Goal: Information Seeking & Learning: Learn about a topic

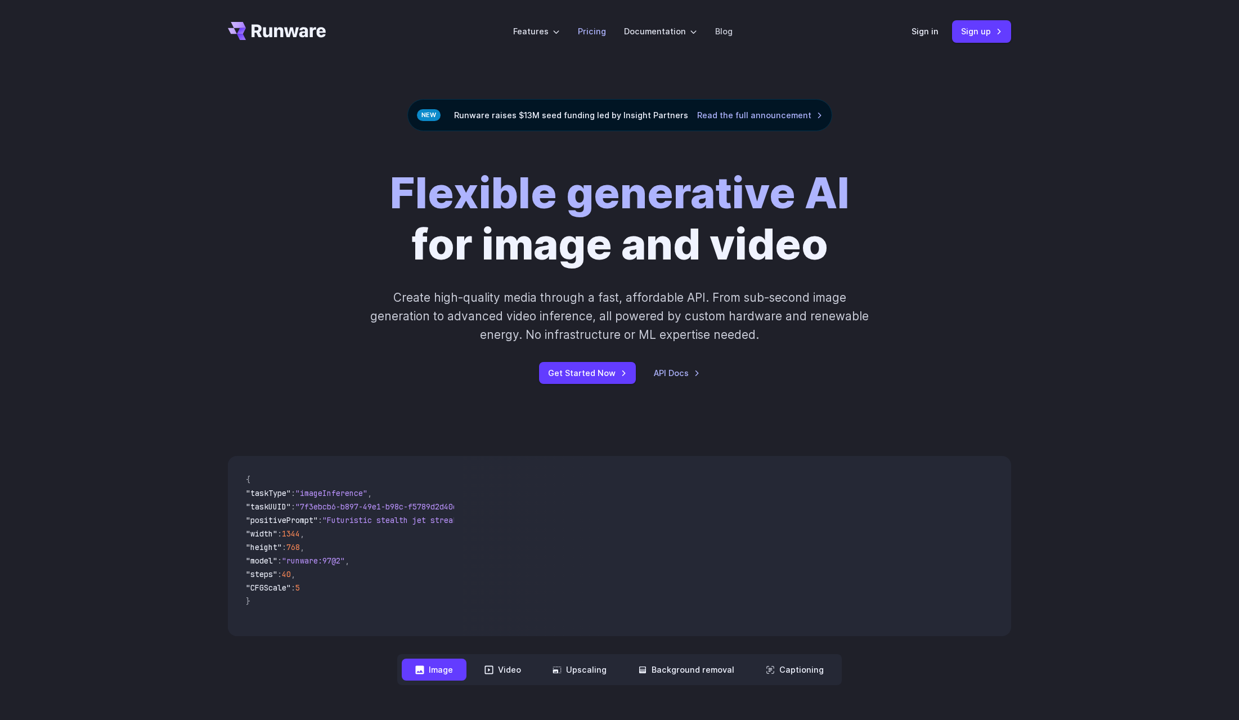
click at [587, 25] on link "Pricing" at bounding box center [592, 31] width 28 height 13
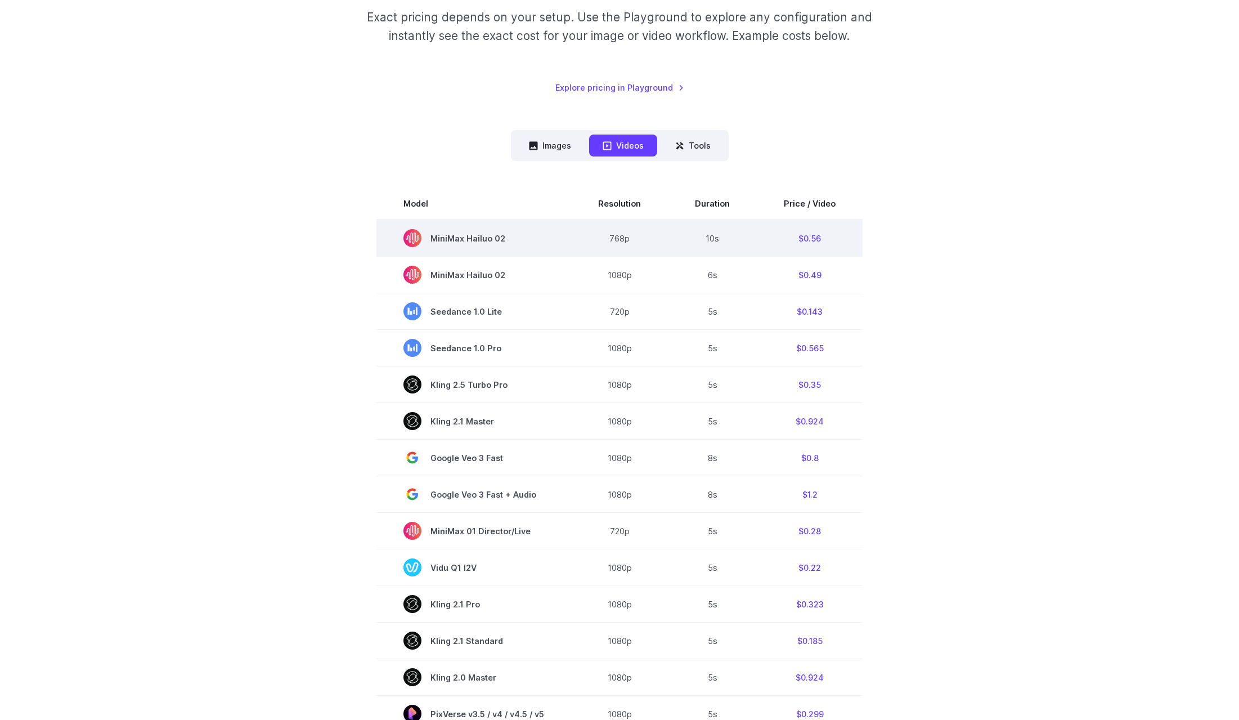
scroll to position [56, 0]
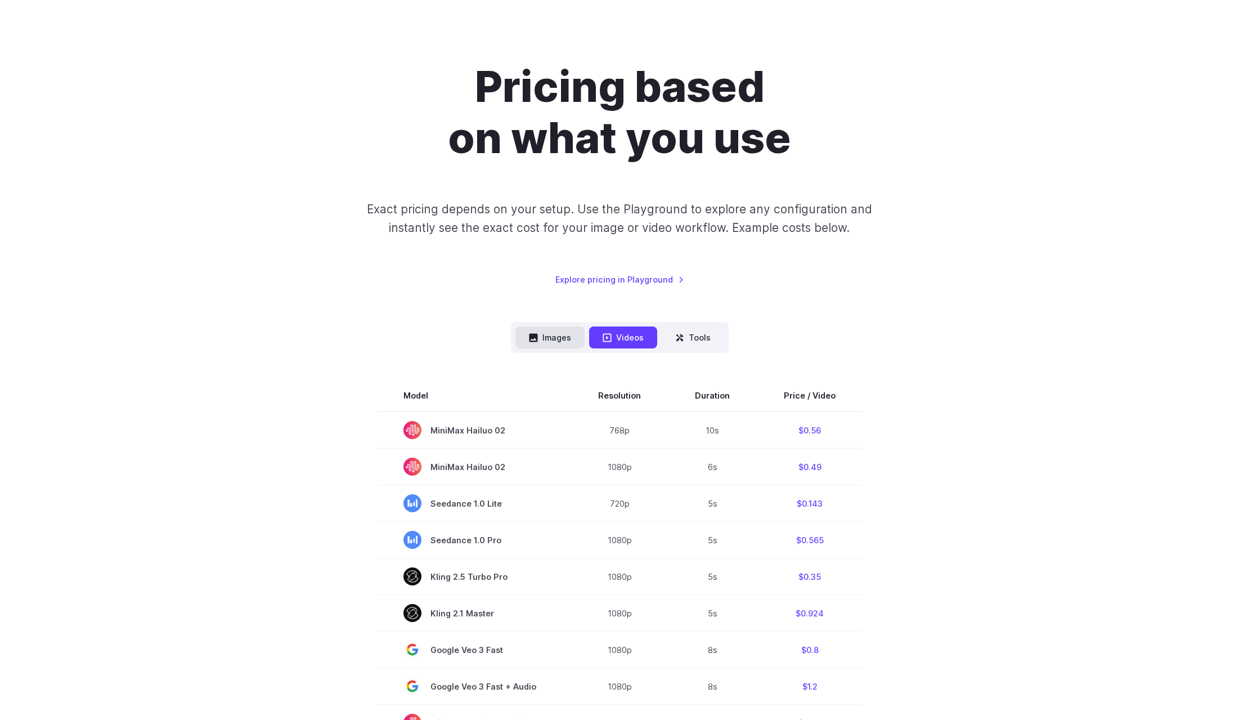
click at [571, 337] on button "Images" at bounding box center [550, 337] width 69 height 22
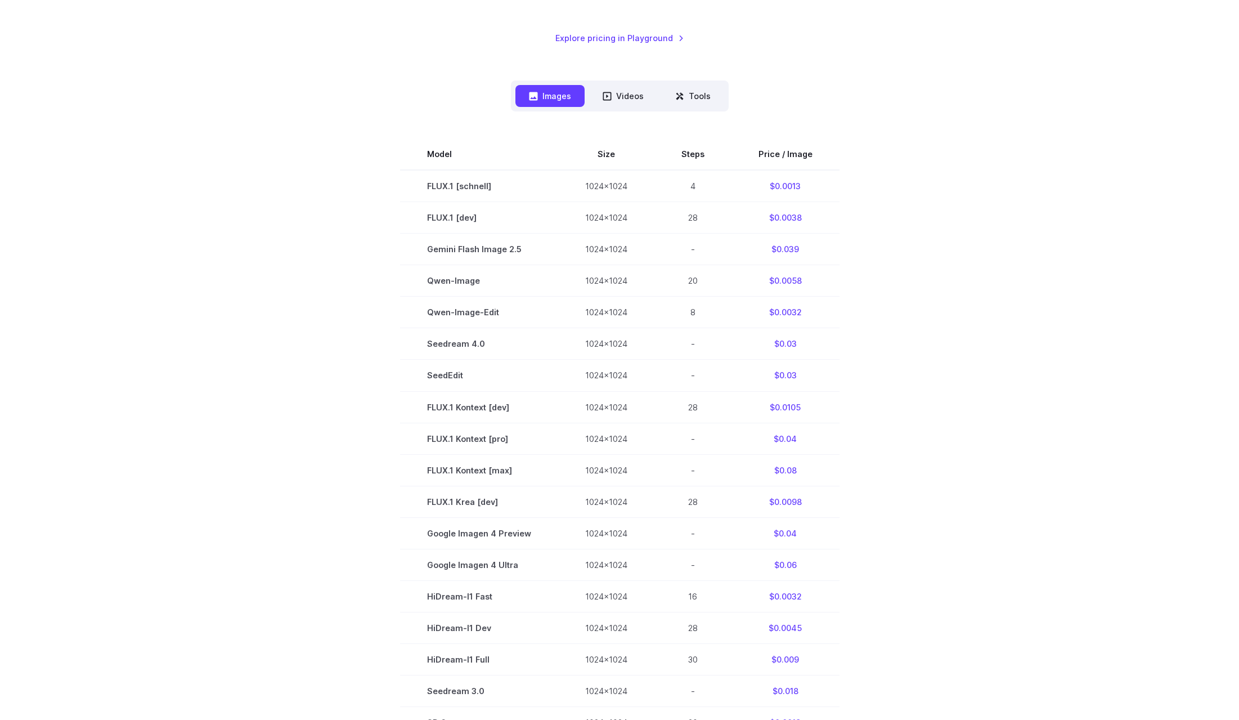
scroll to position [281, 0]
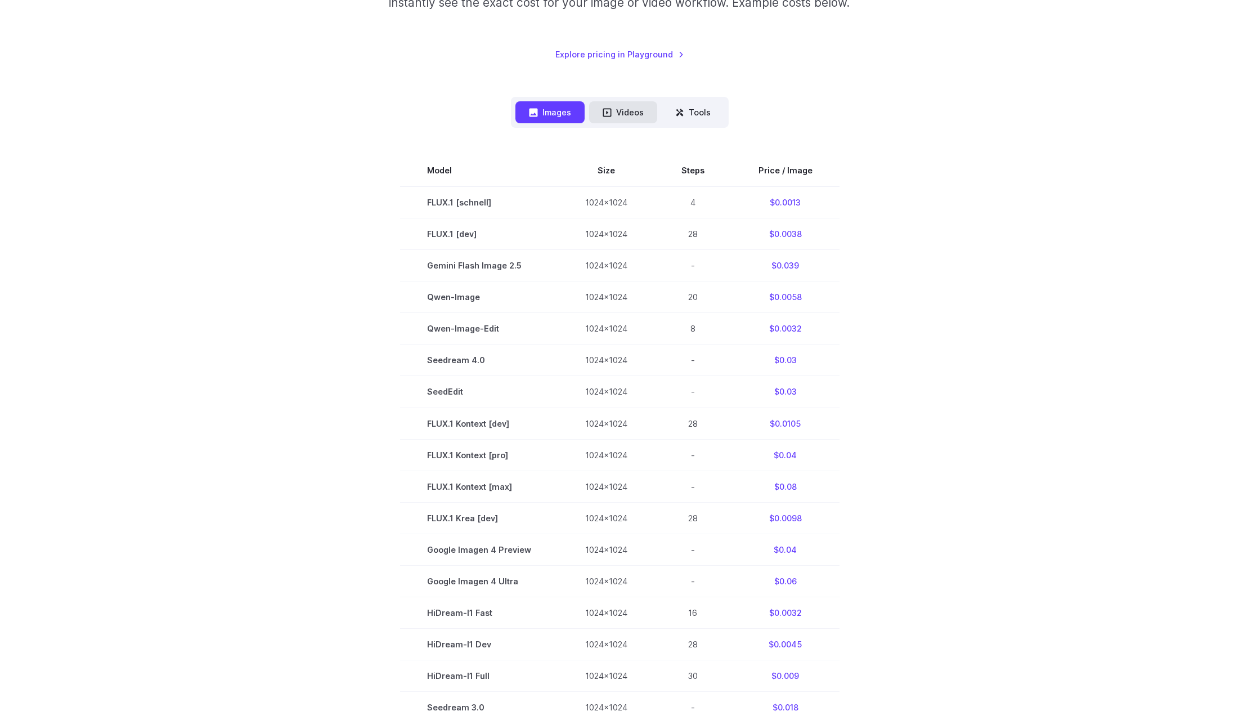
click at [620, 118] on button "Videos" at bounding box center [623, 112] width 68 height 22
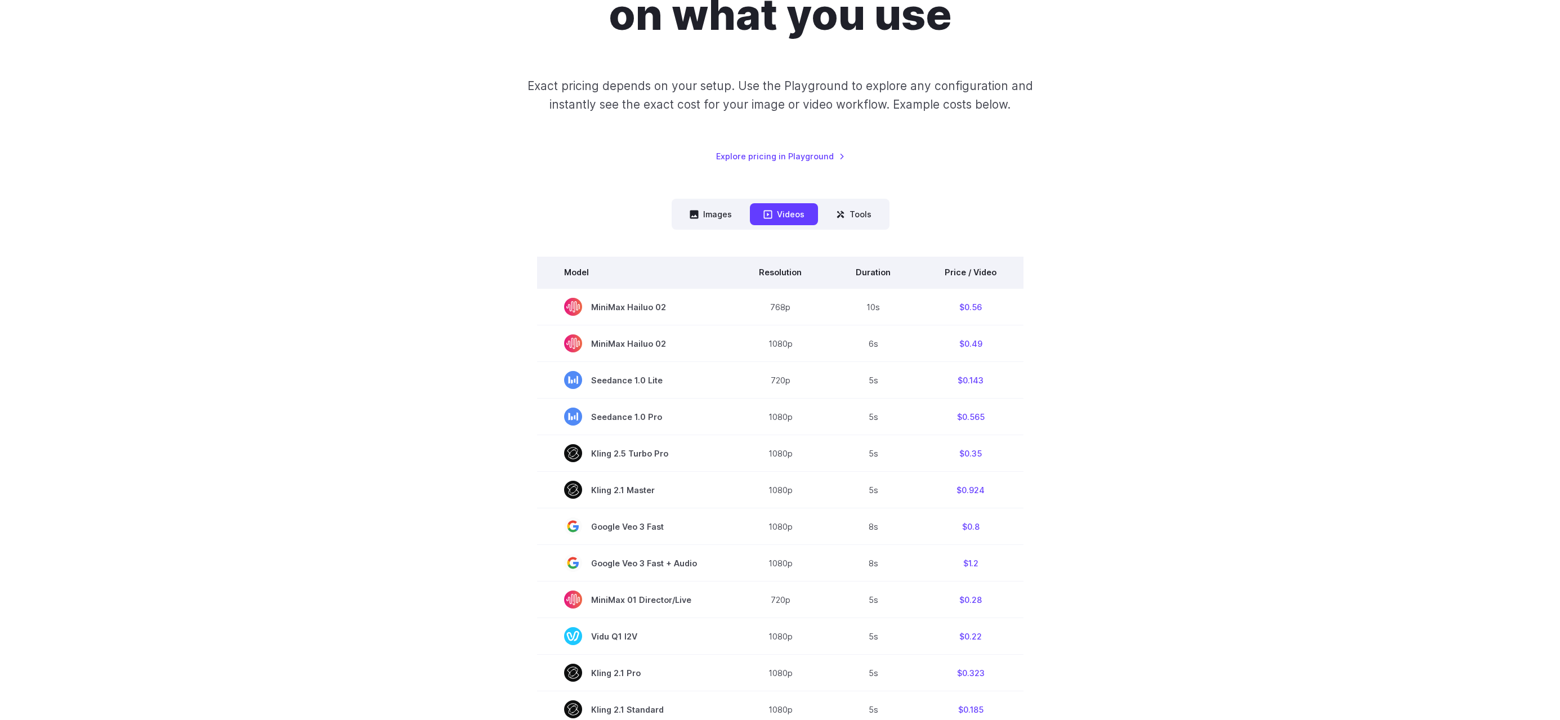
scroll to position [0, 0]
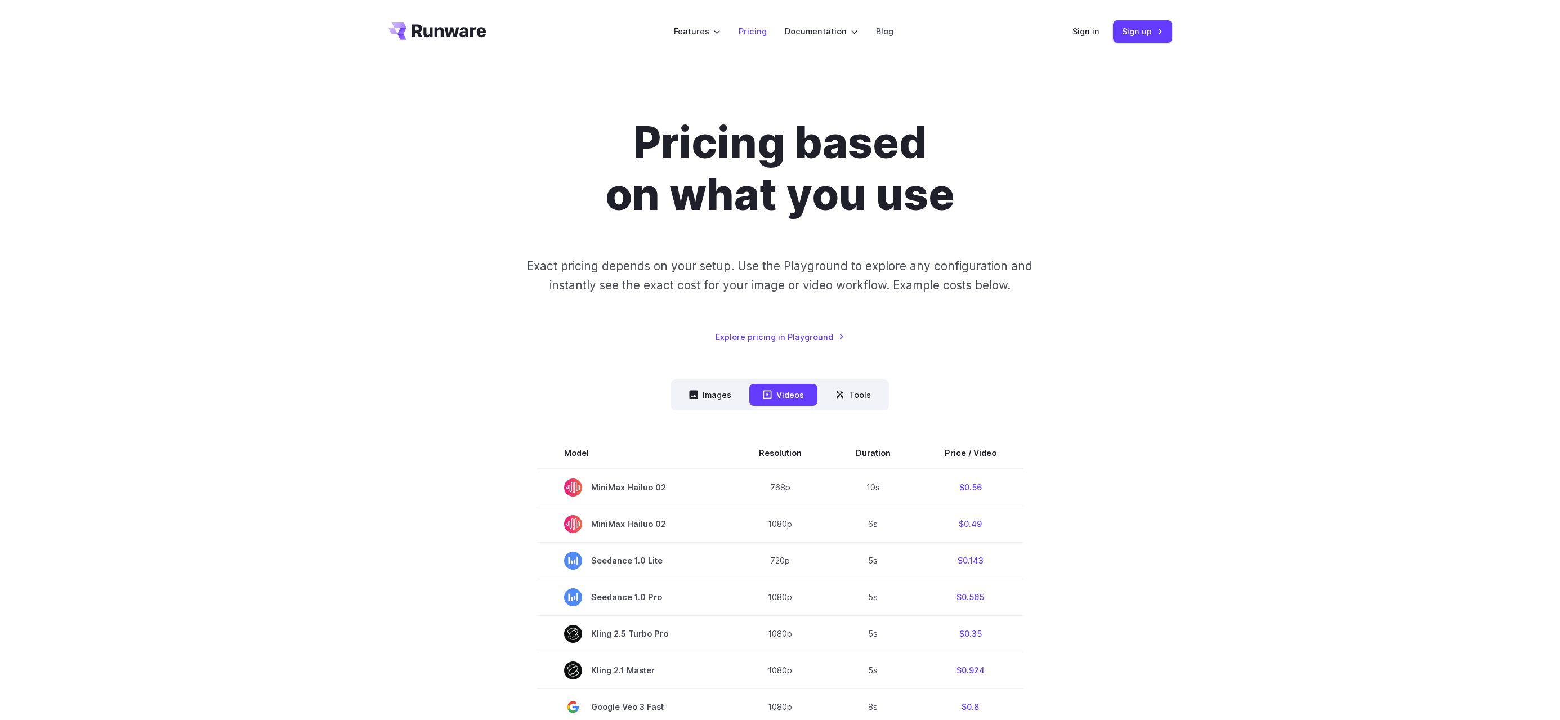
click at [763, 27] on link "Pricing" at bounding box center [752, 31] width 28 height 13
click at [455, 36] on icon "Go to /" at bounding box center [449, 30] width 74 height 13
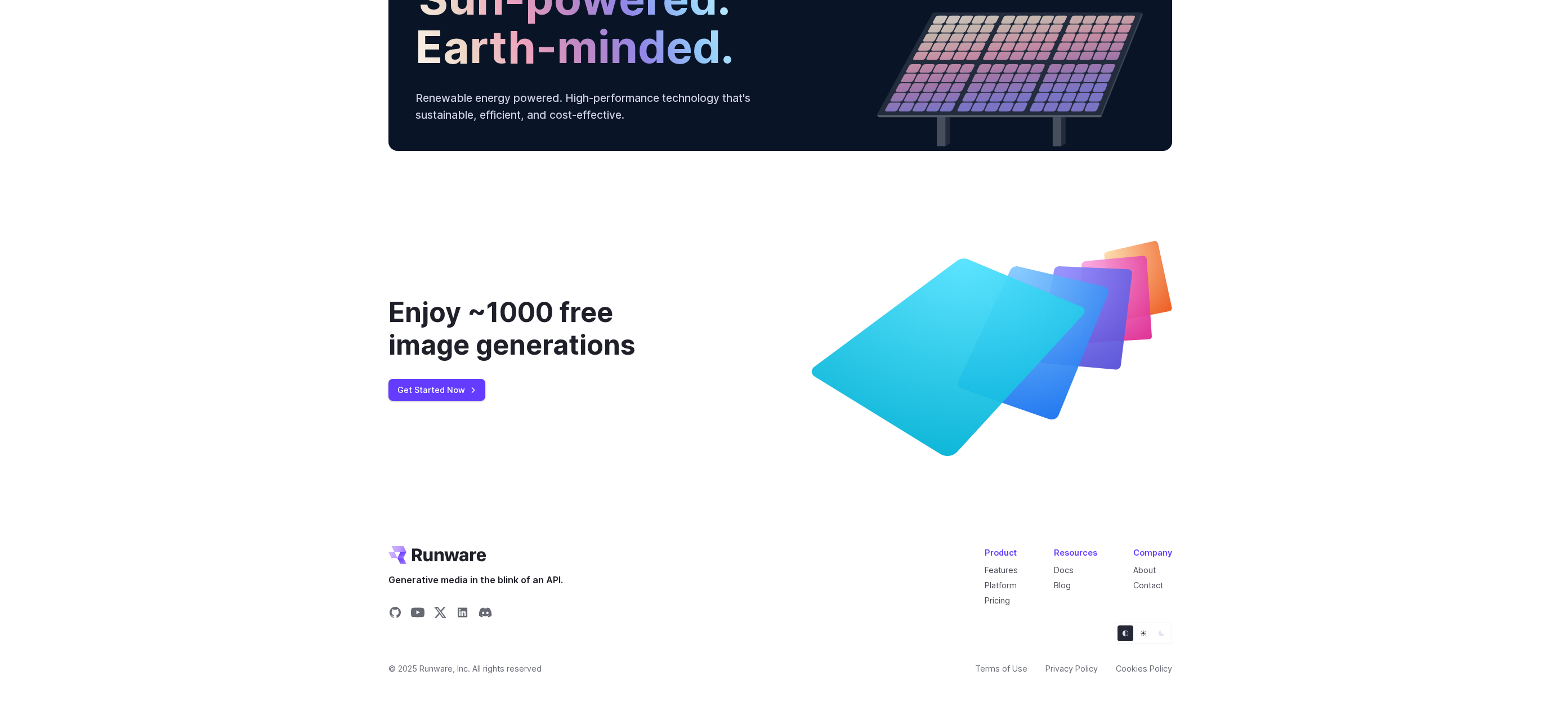
scroll to position [3951, 0]
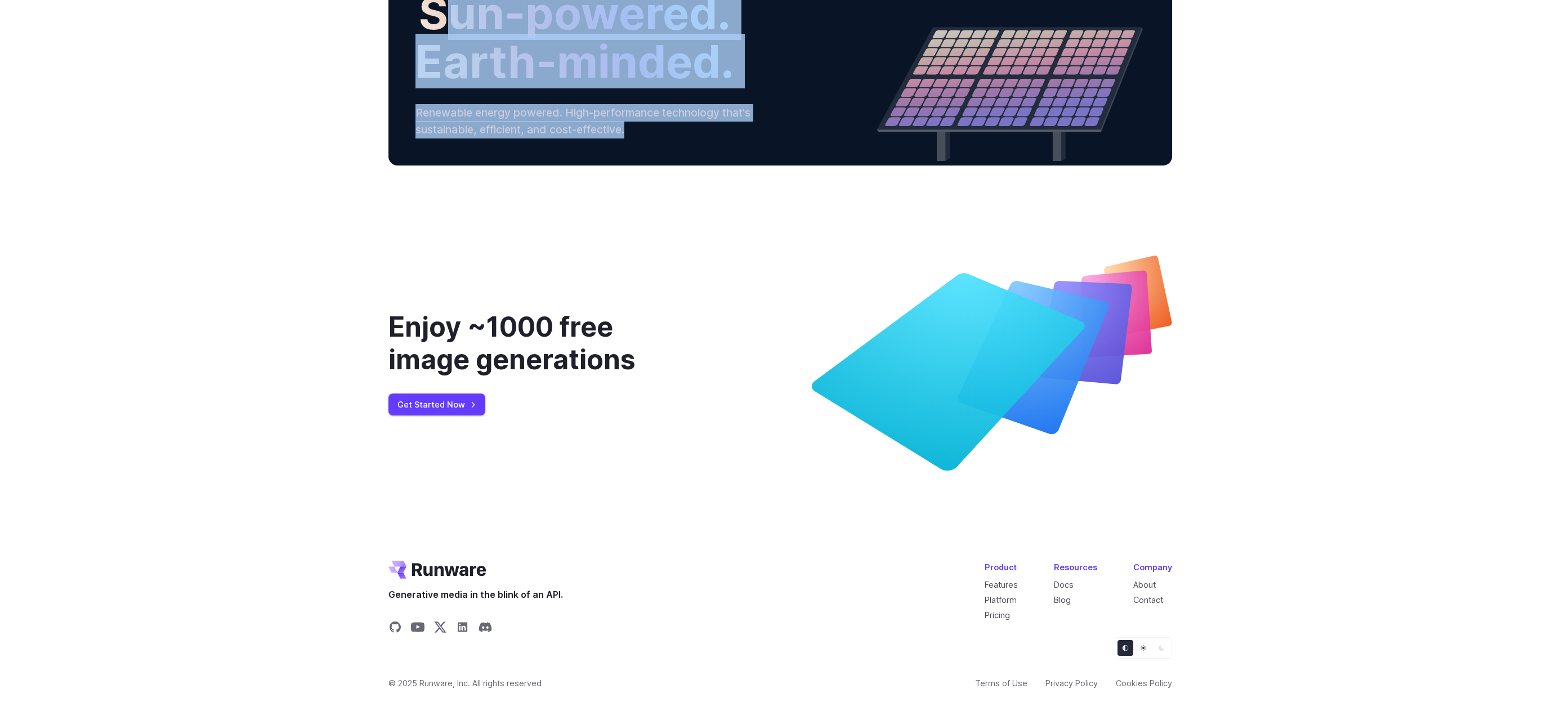
drag, startPoint x: 485, startPoint y: 228, endPoint x: 923, endPoint y: 348, distance: 454.2
click at [929, 165] on div "Sun-powered. Earth-minded. Renewable energy powered. High-performance technolog…" at bounding box center [780, 64] width 784 height 204
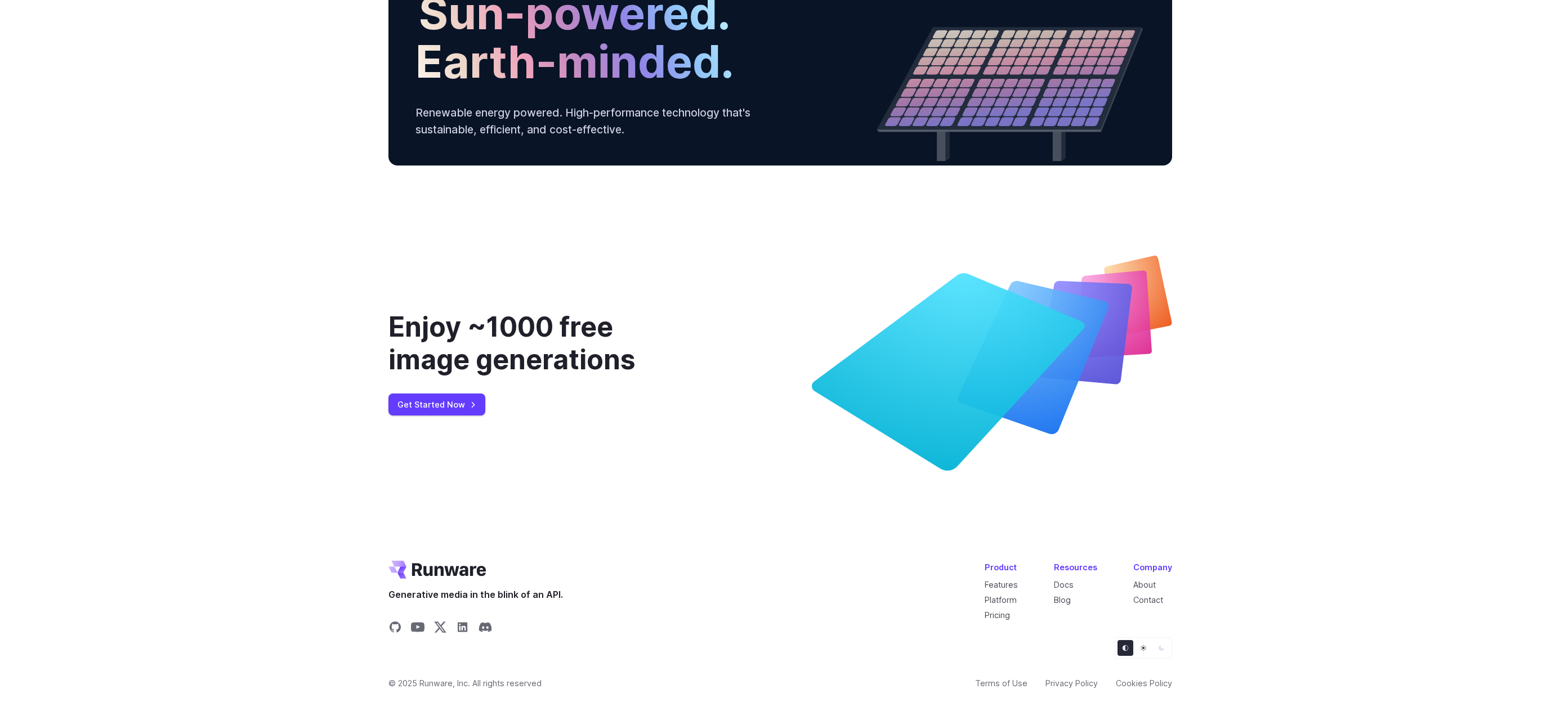
click at [921, 132] on icon at bounding box center [988, 130] width 225 height 2
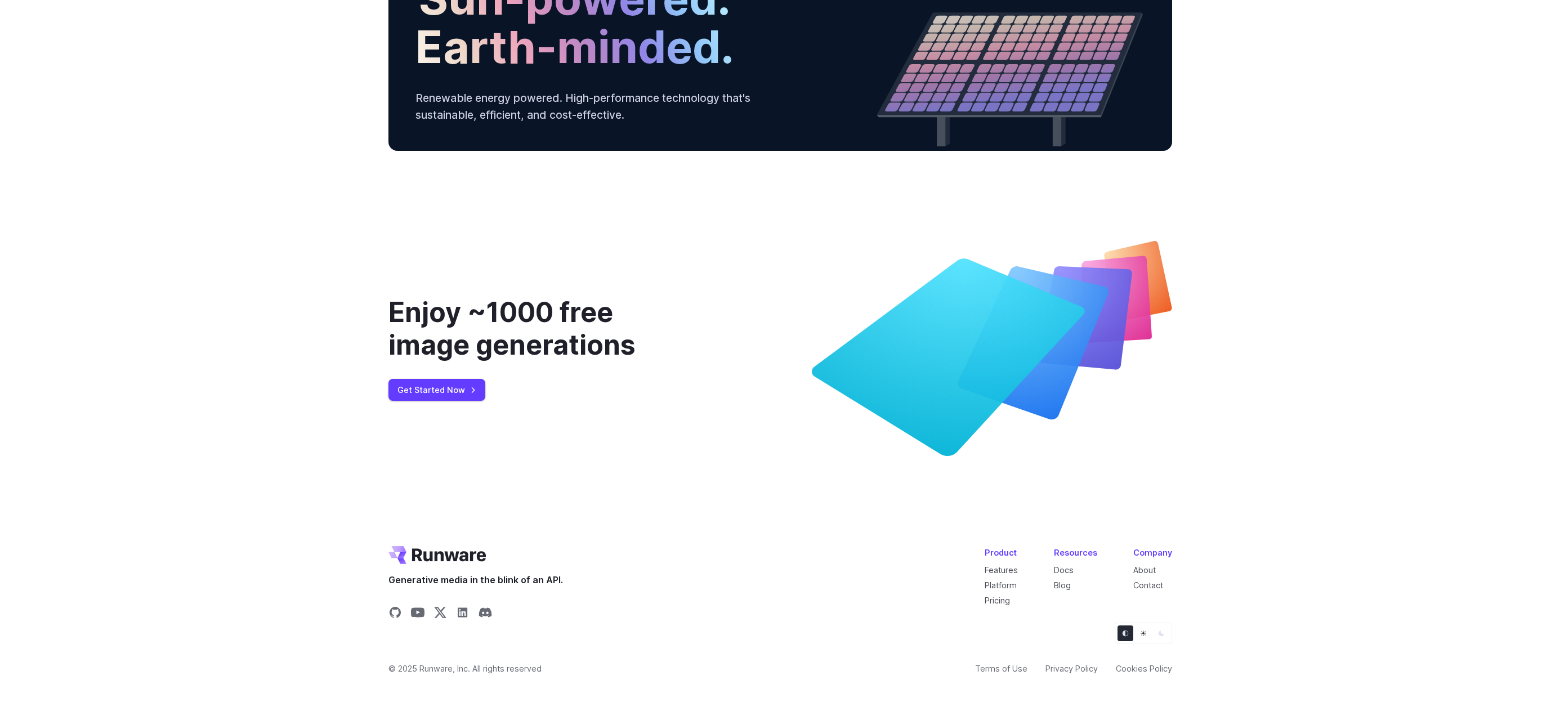
scroll to position [4176, 0]
